Goal: Task Accomplishment & Management: Manage account settings

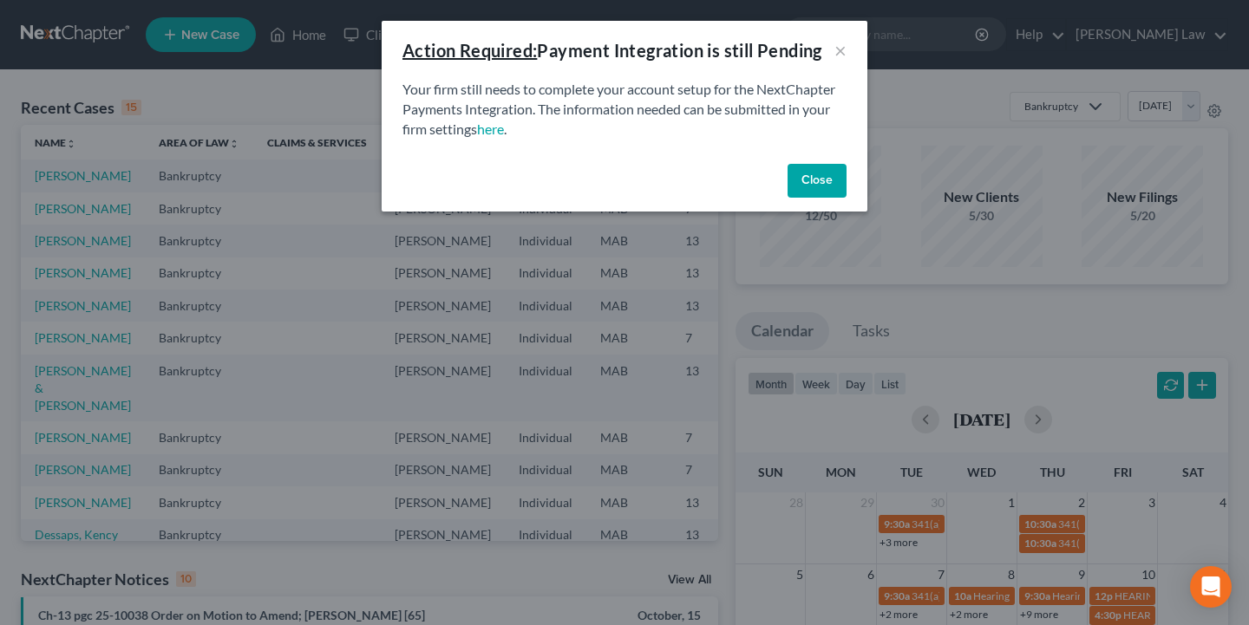
click at [807, 187] on button "Close" at bounding box center [817, 181] width 59 height 35
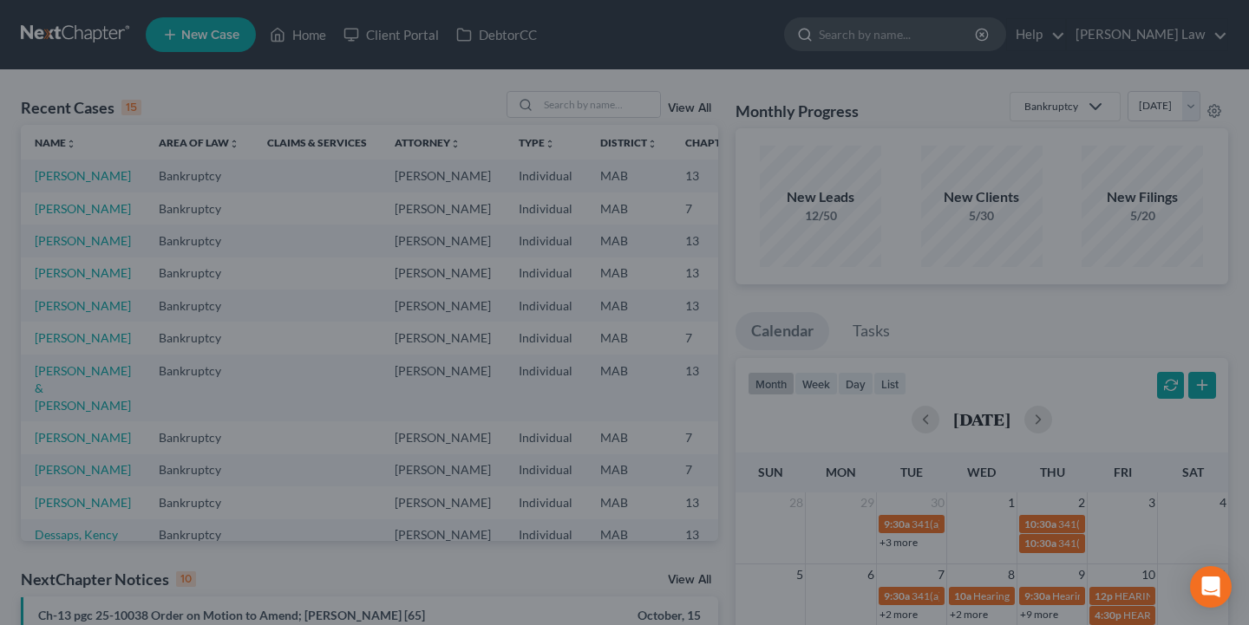
click at [899, 33] on input "search" at bounding box center [898, 34] width 159 height 32
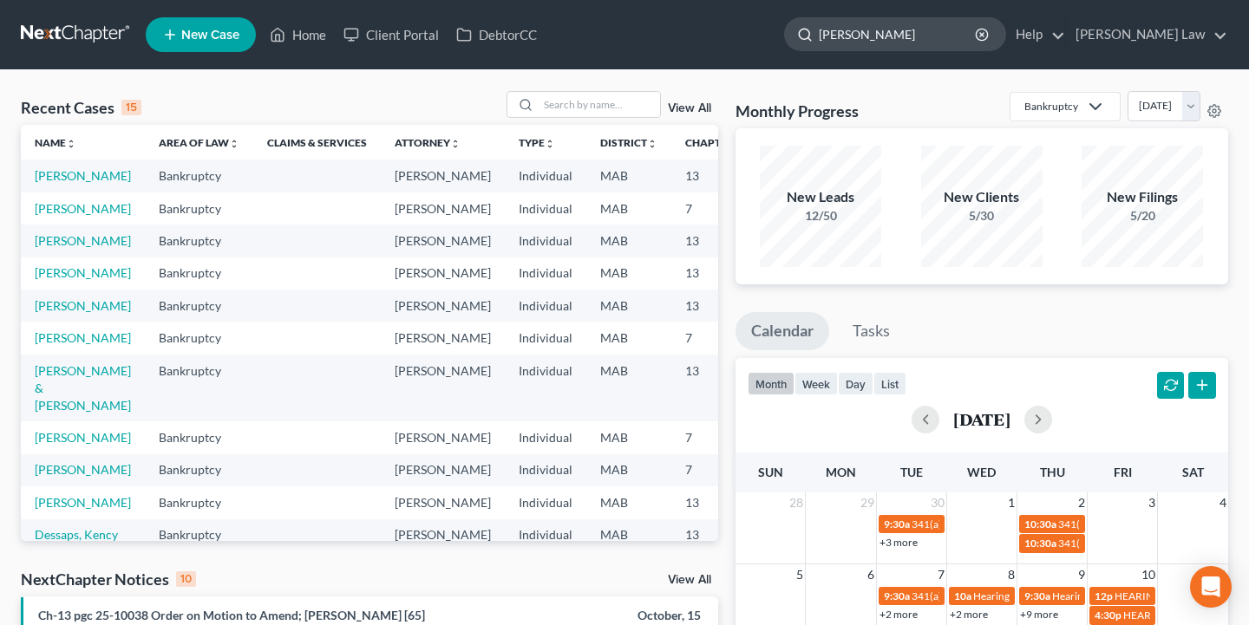
type input "[PERSON_NAME]"
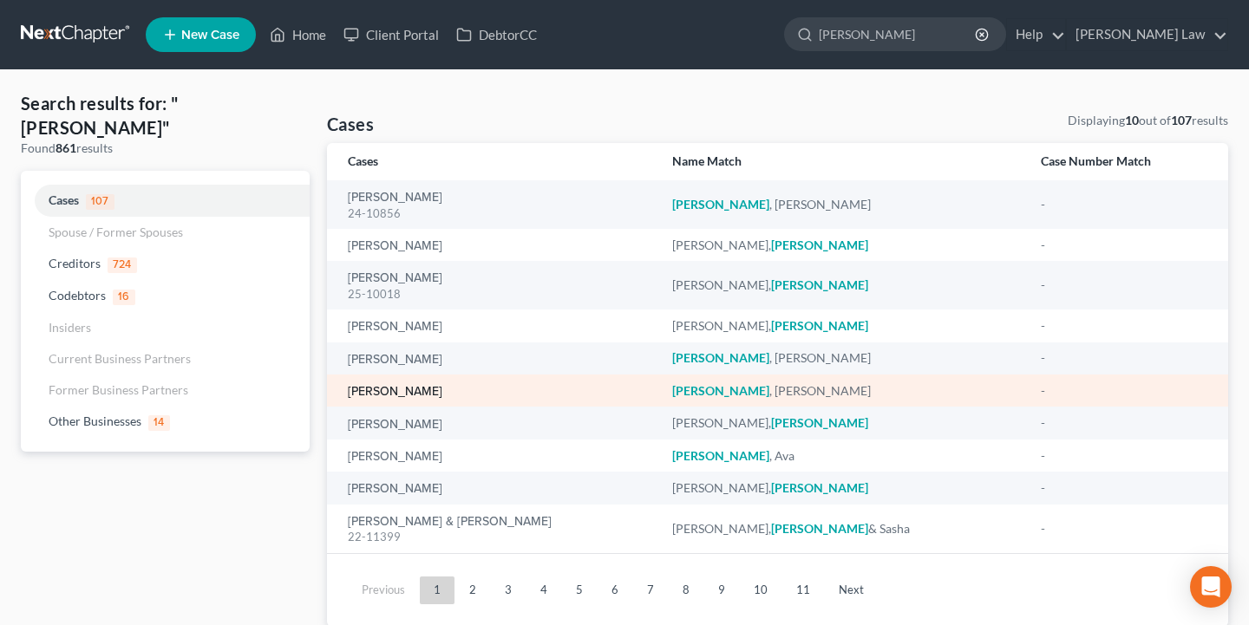
click at [398, 391] on link "[PERSON_NAME]" at bounding box center [395, 392] width 95 height 12
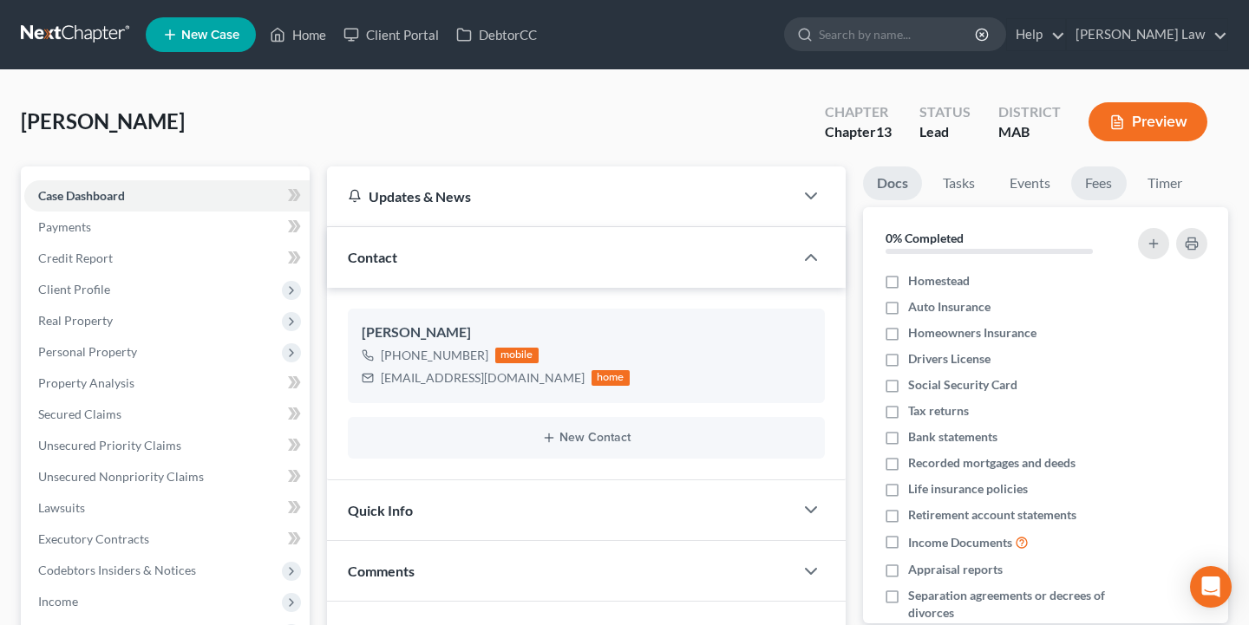
click at [1125, 179] on link "Fees" at bounding box center [1099, 184] width 56 height 34
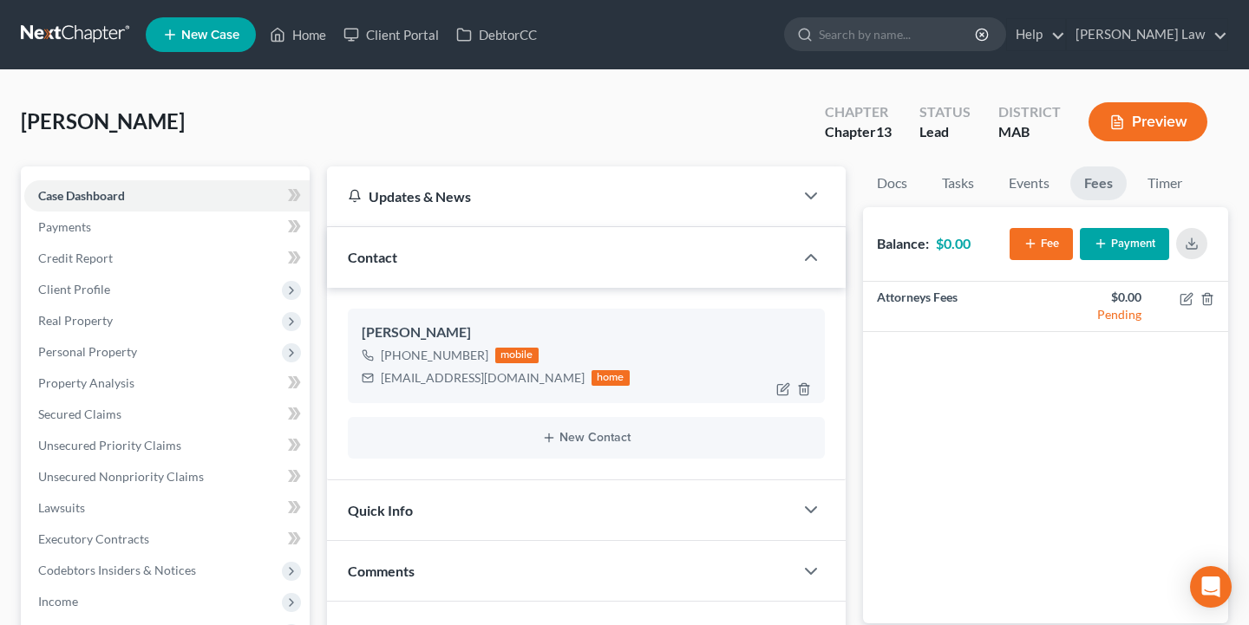
drag, startPoint x: 485, startPoint y: 358, endPoint x: 398, endPoint y: 358, distance: 86.8
click at [398, 358] on div "[PHONE_NUMBER] mobile" at bounding box center [496, 355] width 268 height 23
copy div "[PHONE_NUMBER]"
click at [976, 41] on input "search" at bounding box center [898, 34] width 159 height 32
type input "bapt"
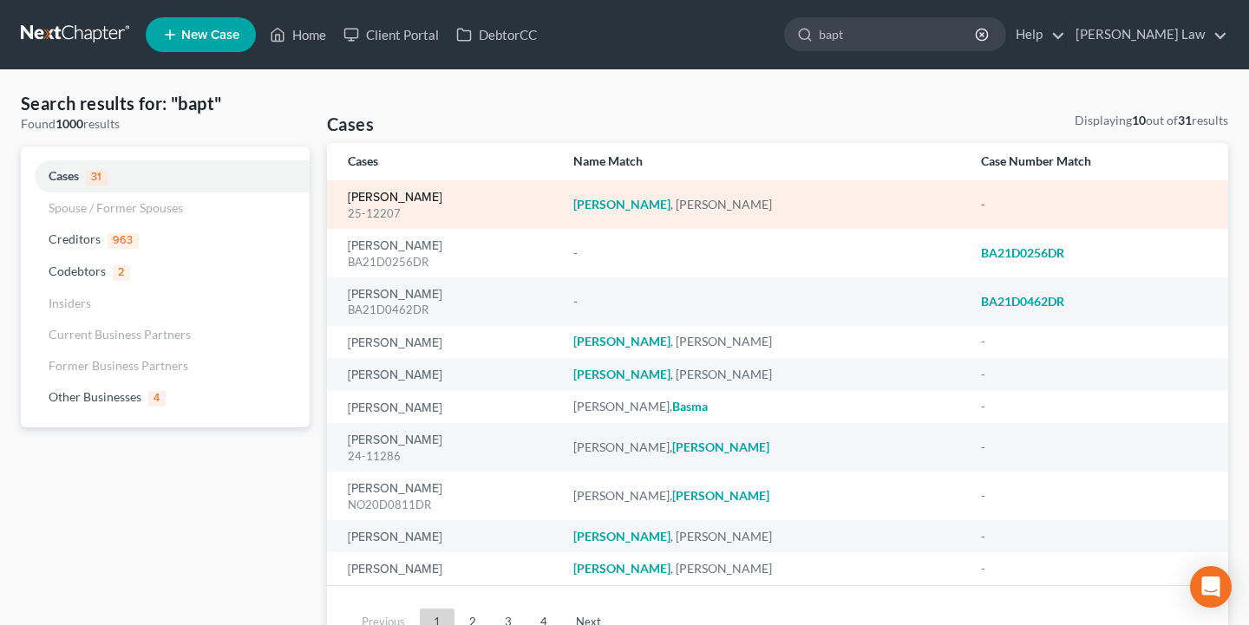
click at [424, 196] on link "[PERSON_NAME]" at bounding box center [395, 198] width 95 height 12
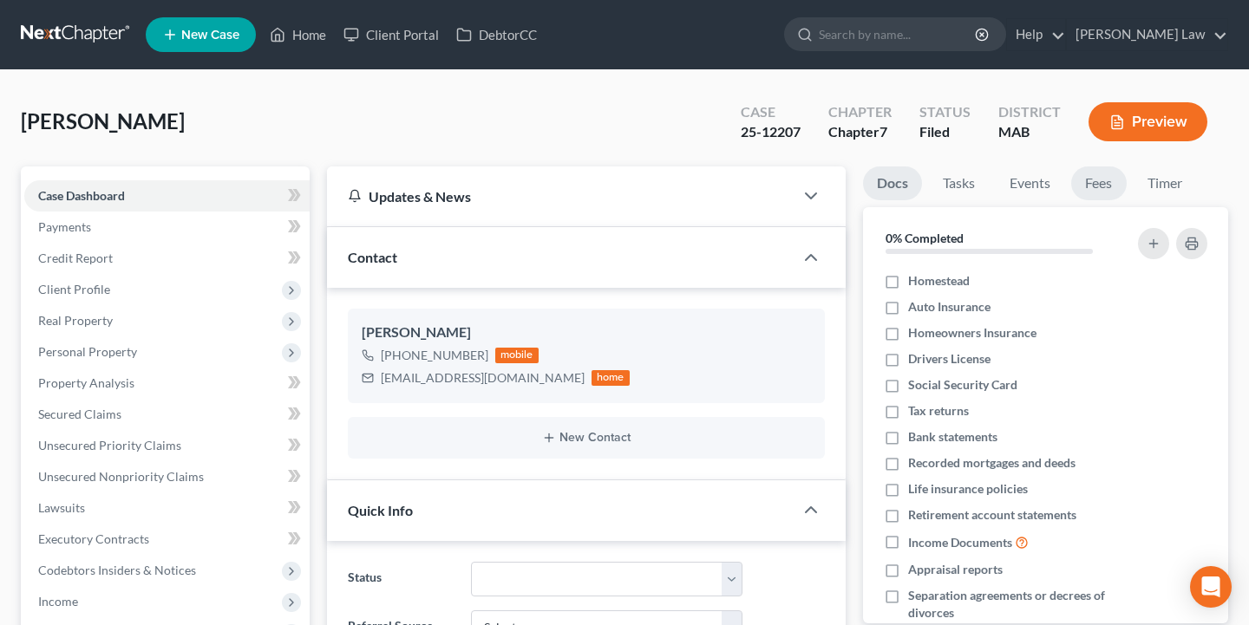
click at [1110, 177] on link "Fees" at bounding box center [1099, 184] width 56 height 34
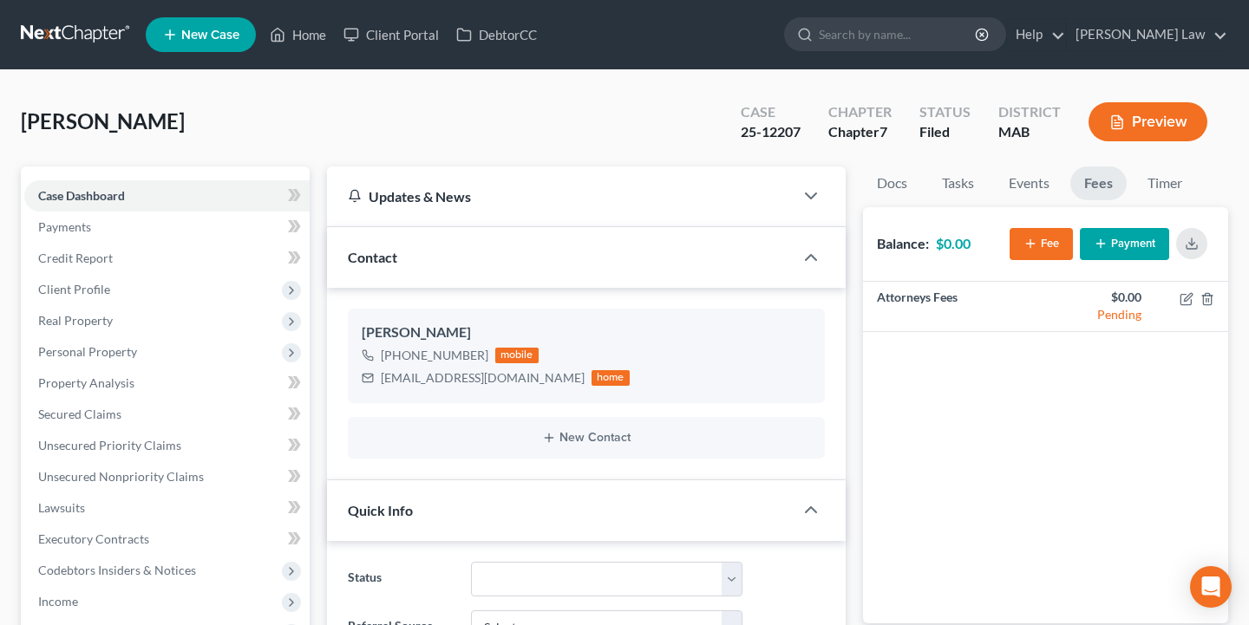
click at [1122, 248] on button "Payment" at bounding box center [1124, 244] width 89 height 32
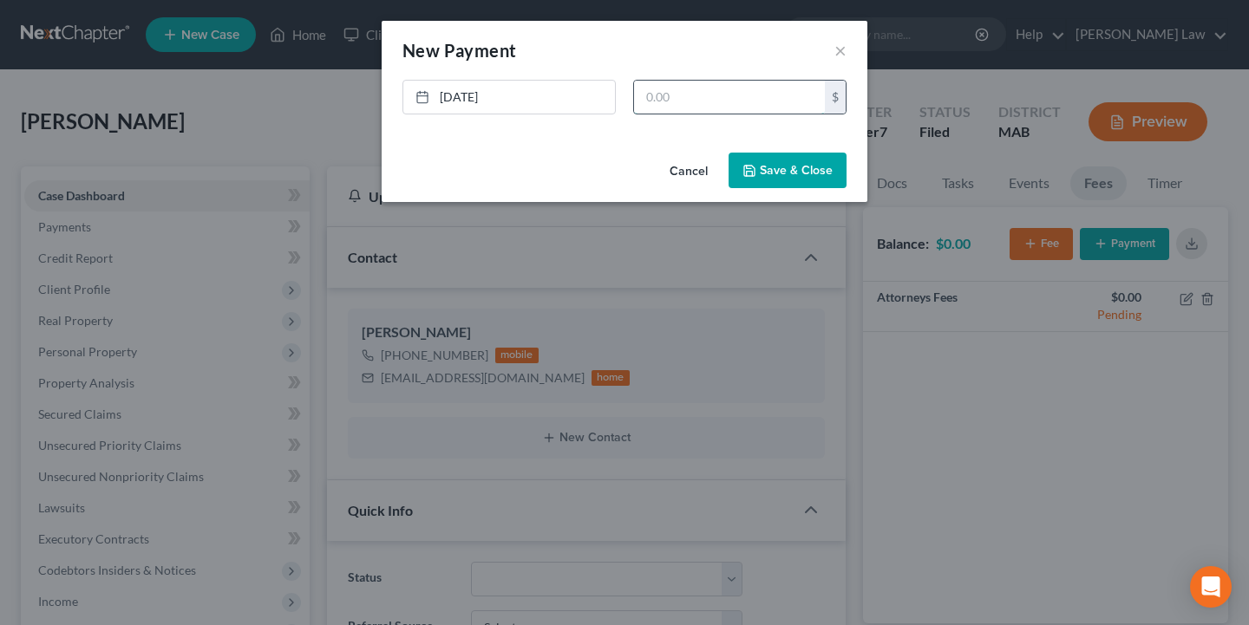
click at [700, 106] on input "text" at bounding box center [729, 97] width 191 height 33
type input "0"
type input "500"
click at [760, 162] on button "Save & Close" at bounding box center [788, 171] width 118 height 36
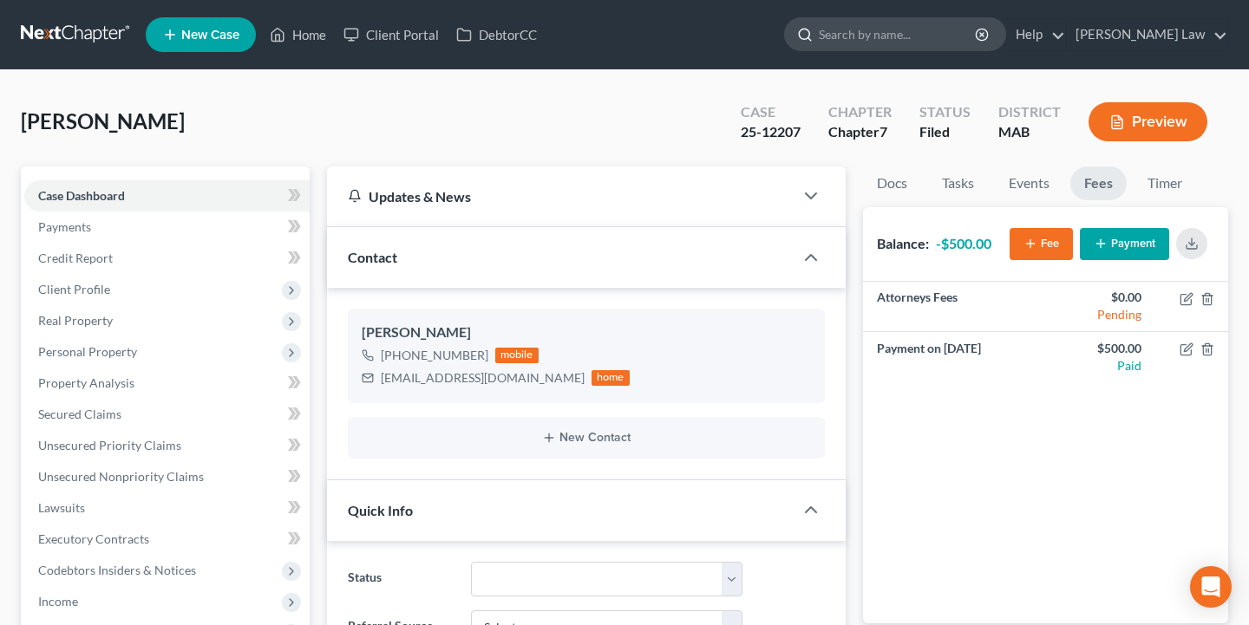
click at [978, 32] on input "search" at bounding box center [898, 34] width 159 height 32
type input "[PERSON_NAME]"
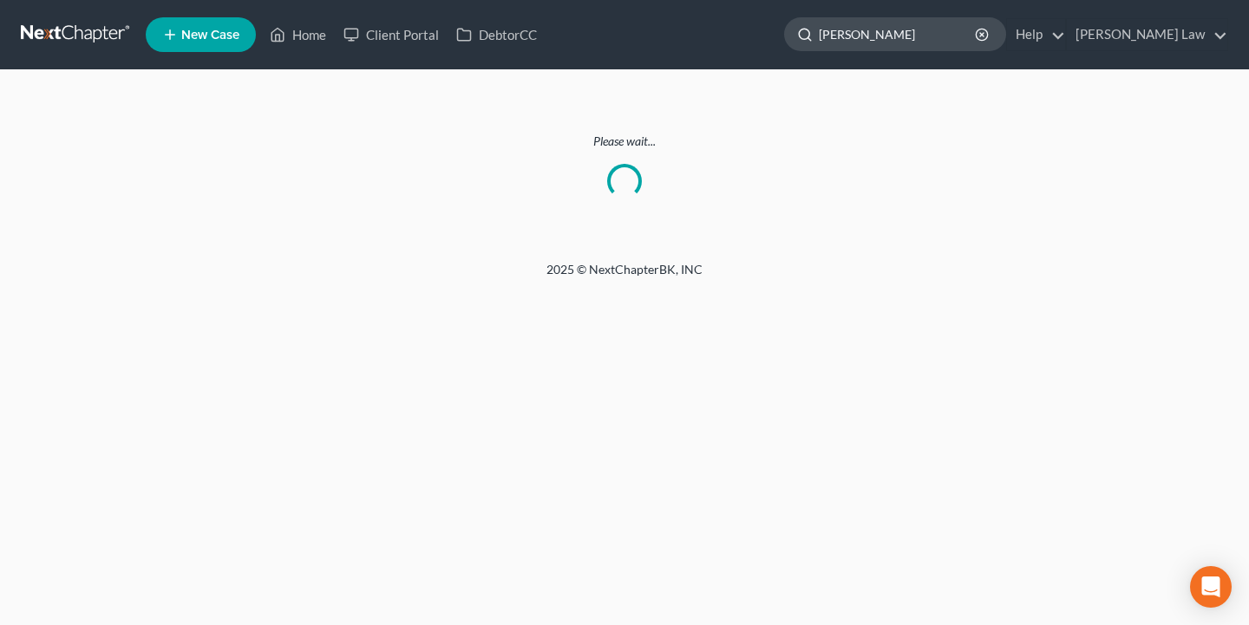
click at [978, 40] on input "[PERSON_NAME]" at bounding box center [898, 34] width 159 height 32
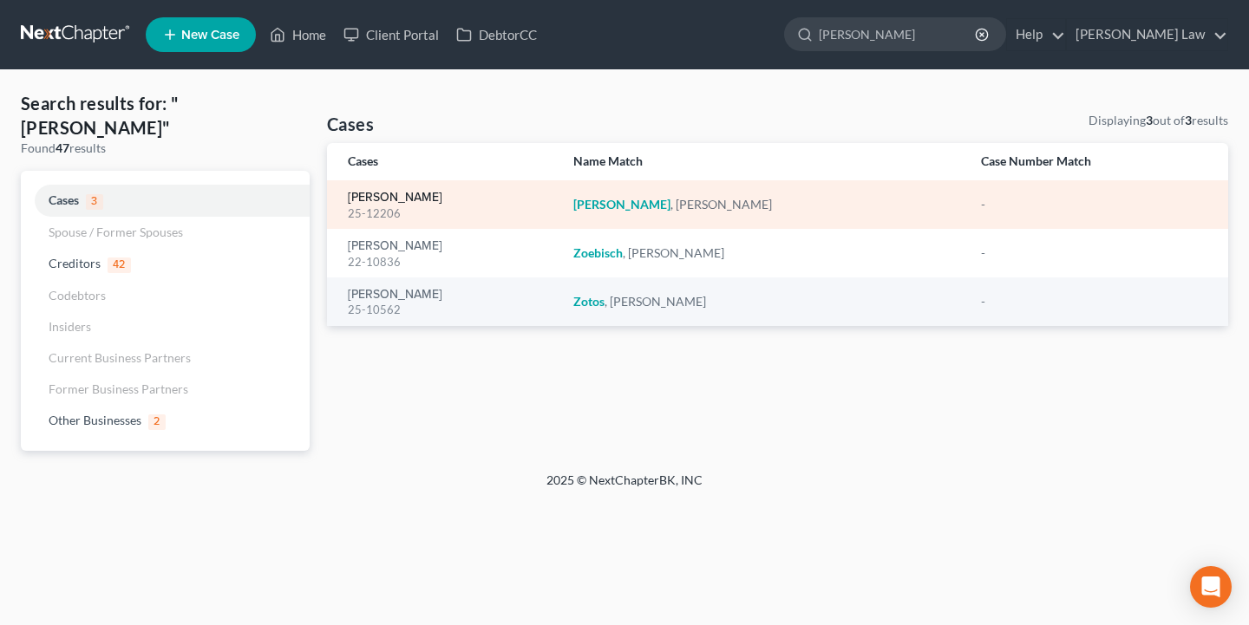
click at [392, 196] on link "[PERSON_NAME]" at bounding box center [395, 198] width 95 height 12
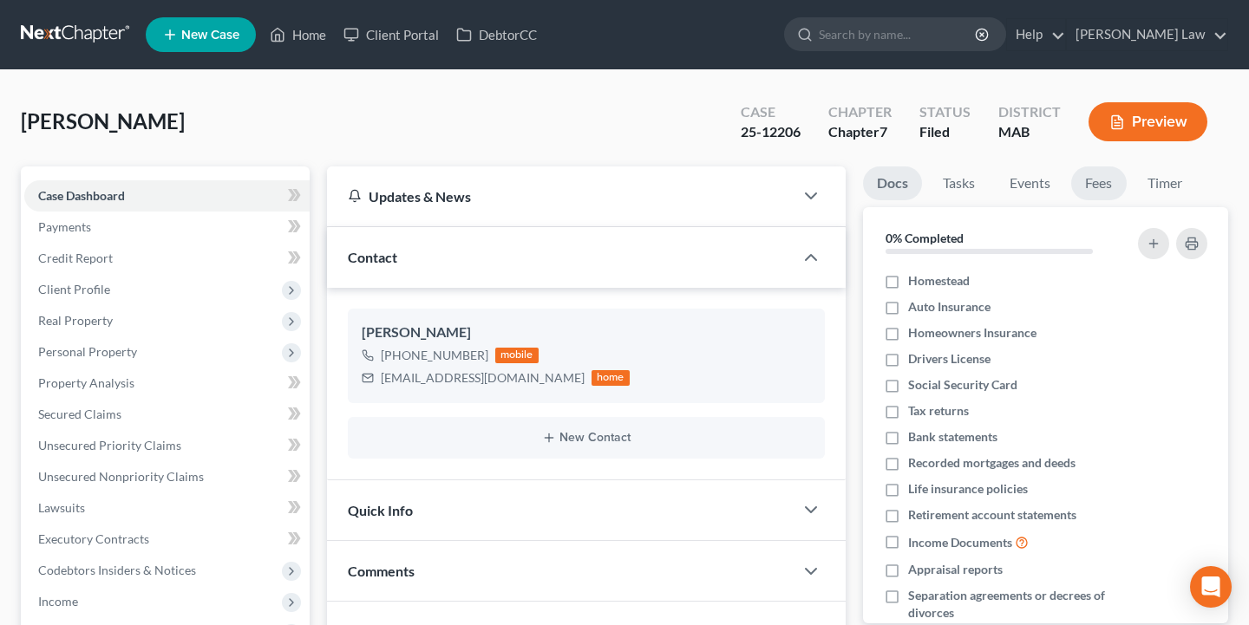
click at [1096, 185] on link "Fees" at bounding box center [1099, 184] width 56 height 34
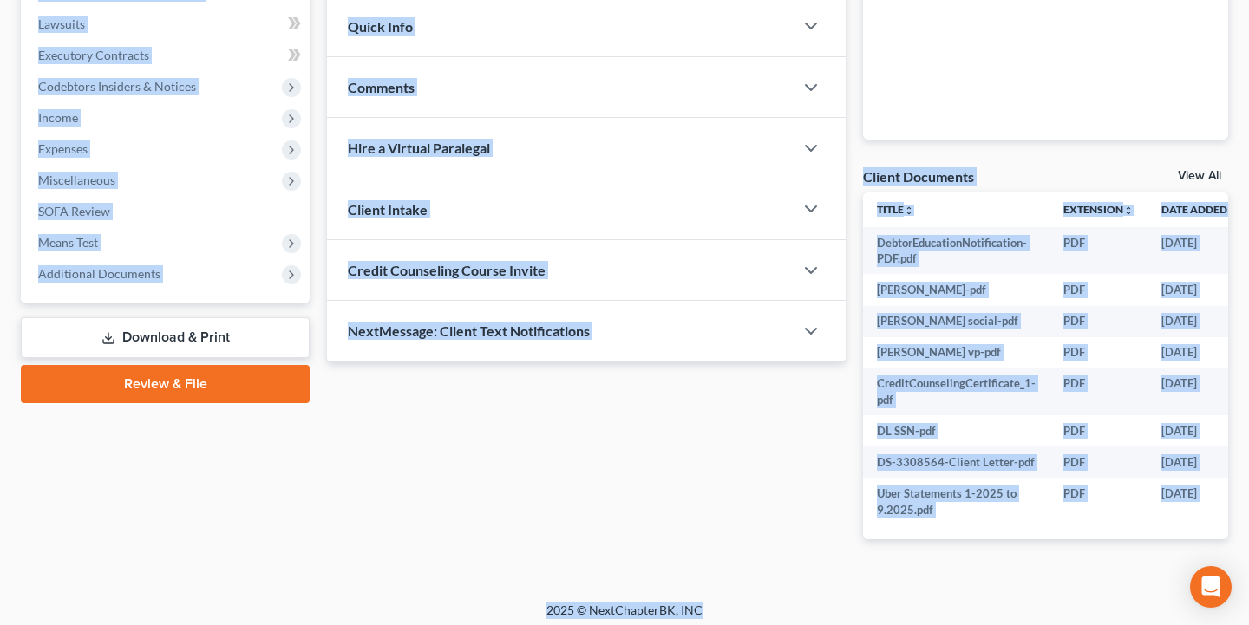
scroll to position [488, 0]
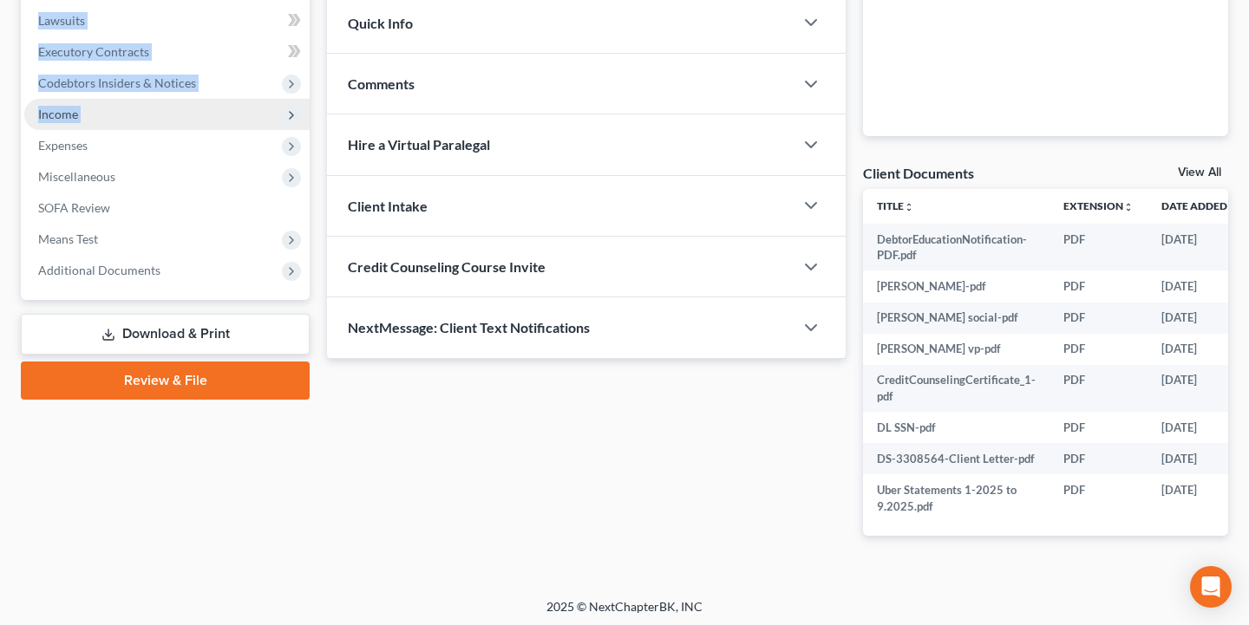
drag, startPoint x: 313, startPoint y: 409, endPoint x: 299, endPoint y: 128, distance: 282.3
click at [298, 117] on div "Case Dashboard Payments Invoices Payments Payments Credit Report Client Profile" at bounding box center [165, 121] width 306 height 885
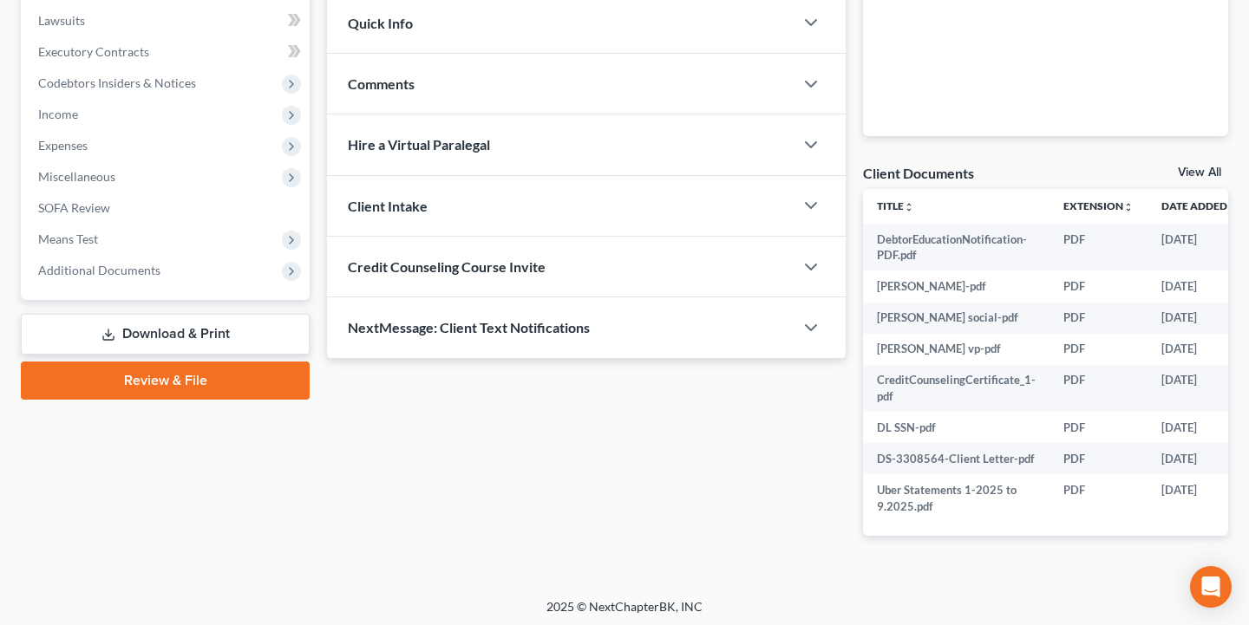
click at [367, 448] on div "Updates & News × [US_STATE] District Notes Take a look at NextChapter's Distric…" at bounding box center [586, 121] width 536 height 885
click at [181, 260] on span "Additional Documents" at bounding box center [166, 270] width 285 height 31
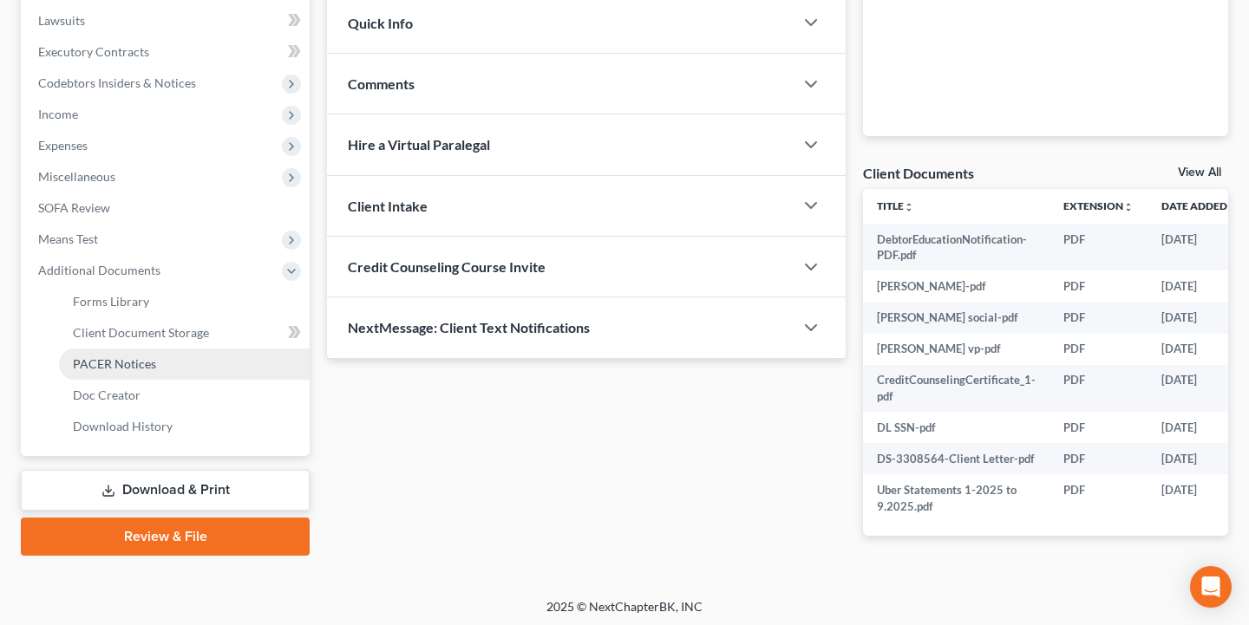
click at [177, 377] on link "PACER Notices" at bounding box center [184, 364] width 251 height 31
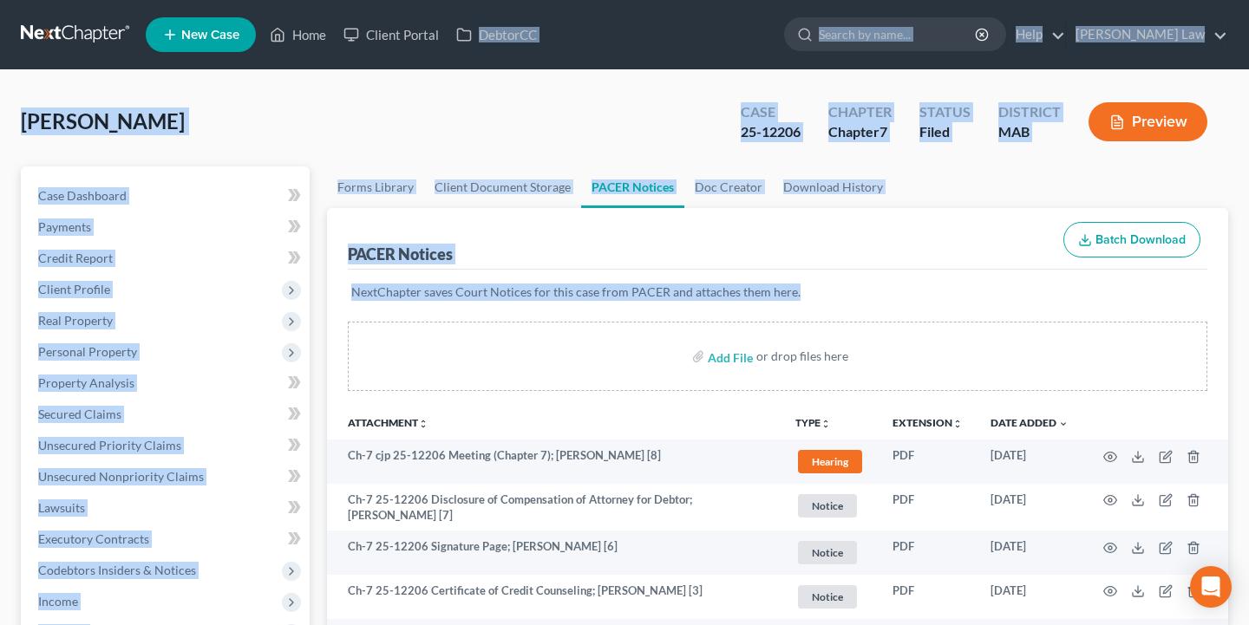
drag, startPoint x: 612, startPoint y: 348, endPoint x: 540, endPoint y: 425, distance: 105.6
click at [540, 425] on div "Add File or drop files here Attachment unfold_more expand_more expand_less TYPE…" at bounding box center [777, 553] width 901 height 463
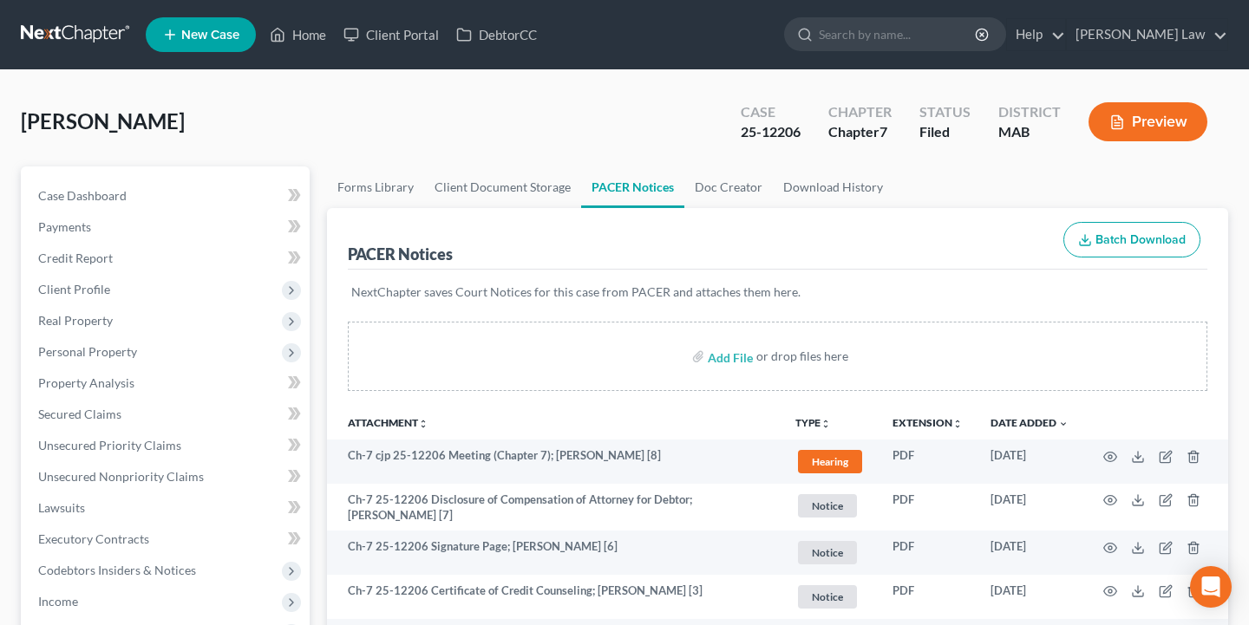
click at [360, 109] on div "[PERSON_NAME] Upgraded Case 25-12206 Chapter Chapter 7 Status Filed District MA…" at bounding box center [625, 128] width 1208 height 75
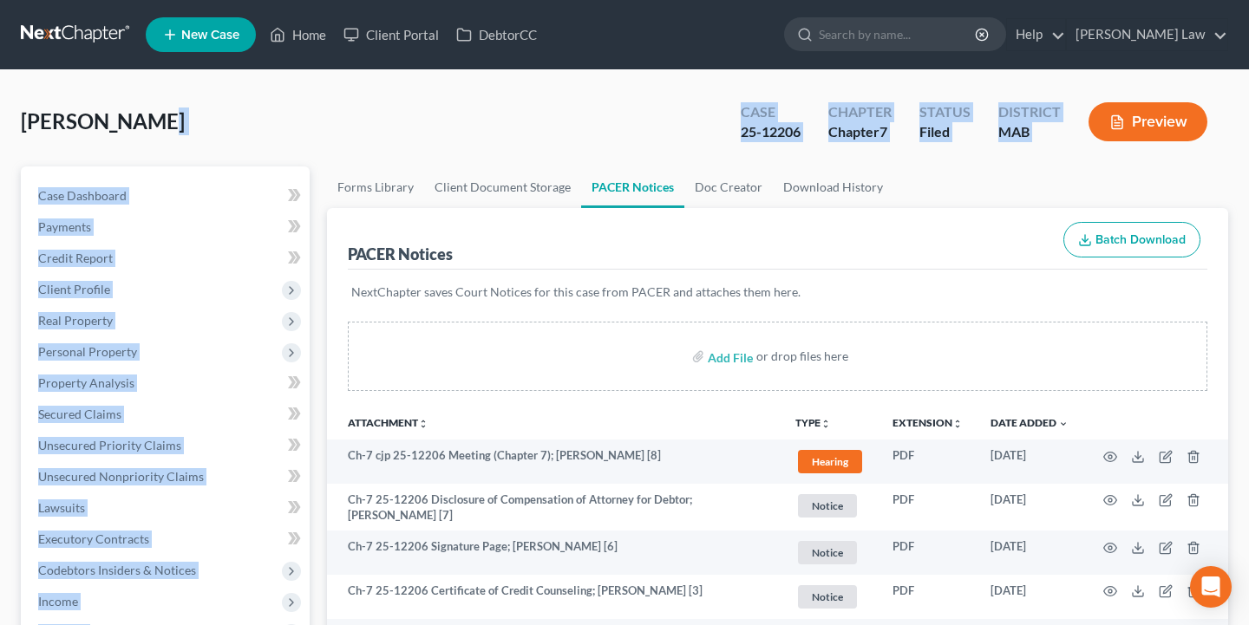
drag, startPoint x: 360, startPoint y: 109, endPoint x: 320, endPoint y: 217, distance: 114.7
click at [320, 217] on div "[PERSON_NAME] Upgraded Case 25-12206 Chapter Chapter 7 Status Filed District MA…" at bounding box center [625, 574] width 1208 height 966
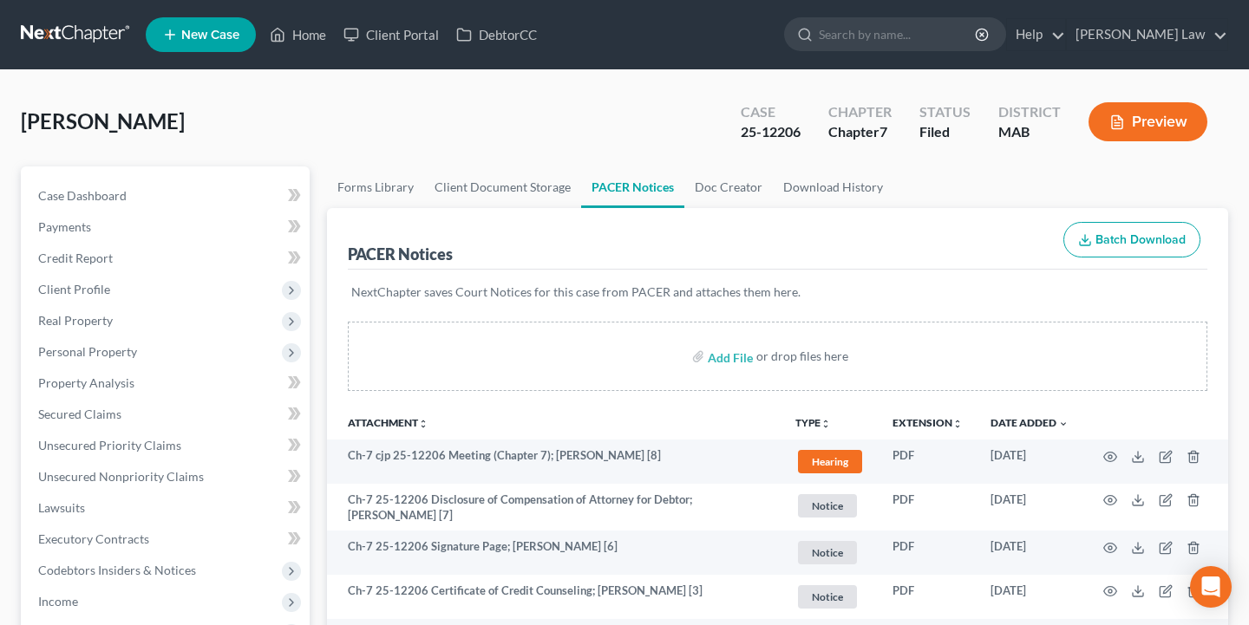
click at [388, 115] on div "[PERSON_NAME] Upgraded Case 25-12206 Chapter Chapter 7 Status Filed District MA…" at bounding box center [625, 128] width 1208 height 75
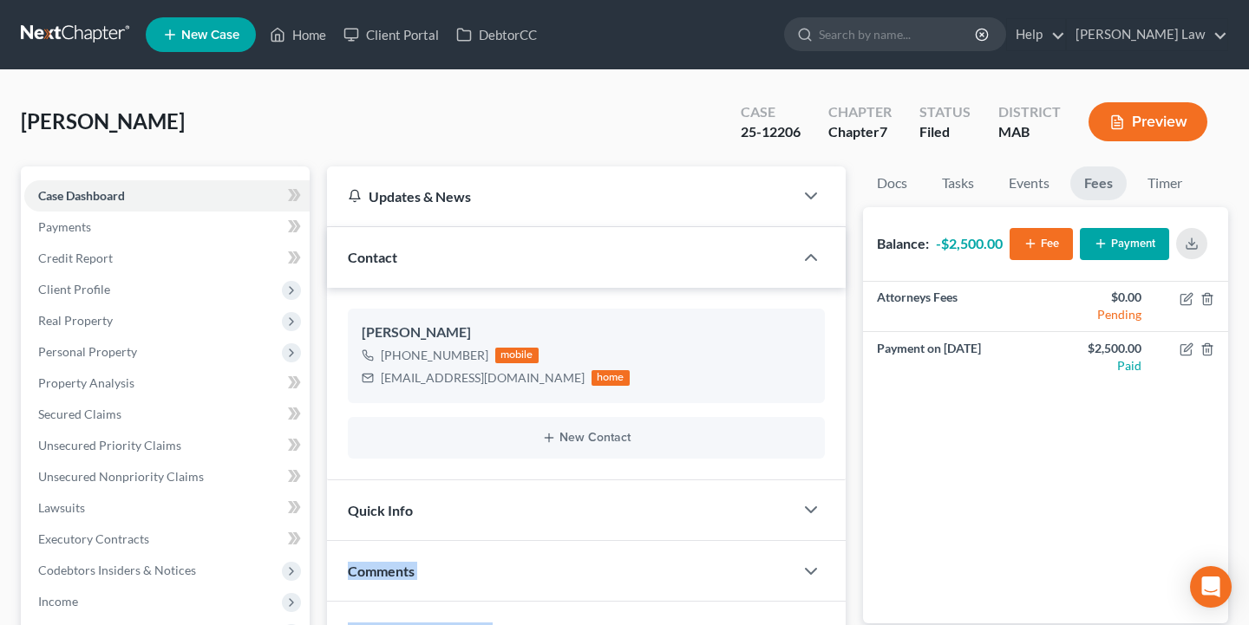
drag, startPoint x: 615, startPoint y: 469, endPoint x: 558, endPoint y: 524, distance: 79.2
click at [558, 524] on div "Updates & News × [US_STATE] District Notes Take a look at NextChapter's Distric…" at bounding box center [586, 609] width 536 height 885
click at [609, 428] on div "New Contact" at bounding box center [586, 438] width 477 height 42
drag, startPoint x: 501, startPoint y: 381, endPoint x: 381, endPoint y: 382, distance: 120.6
click at [381, 382] on div "[EMAIL_ADDRESS][DOMAIN_NAME] home" at bounding box center [496, 378] width 268 height 23
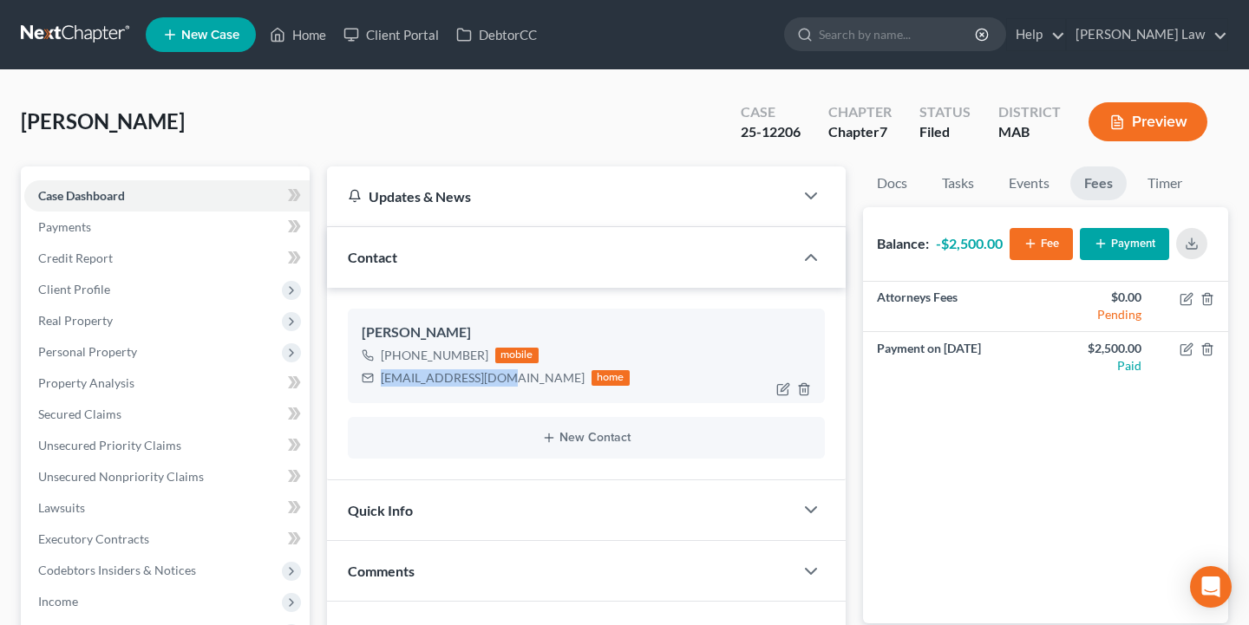
copy div "[EMAIL_ADDRESS][DOMAIN_NAME]"
